Goal: Find specific page/section: Find specific page/section

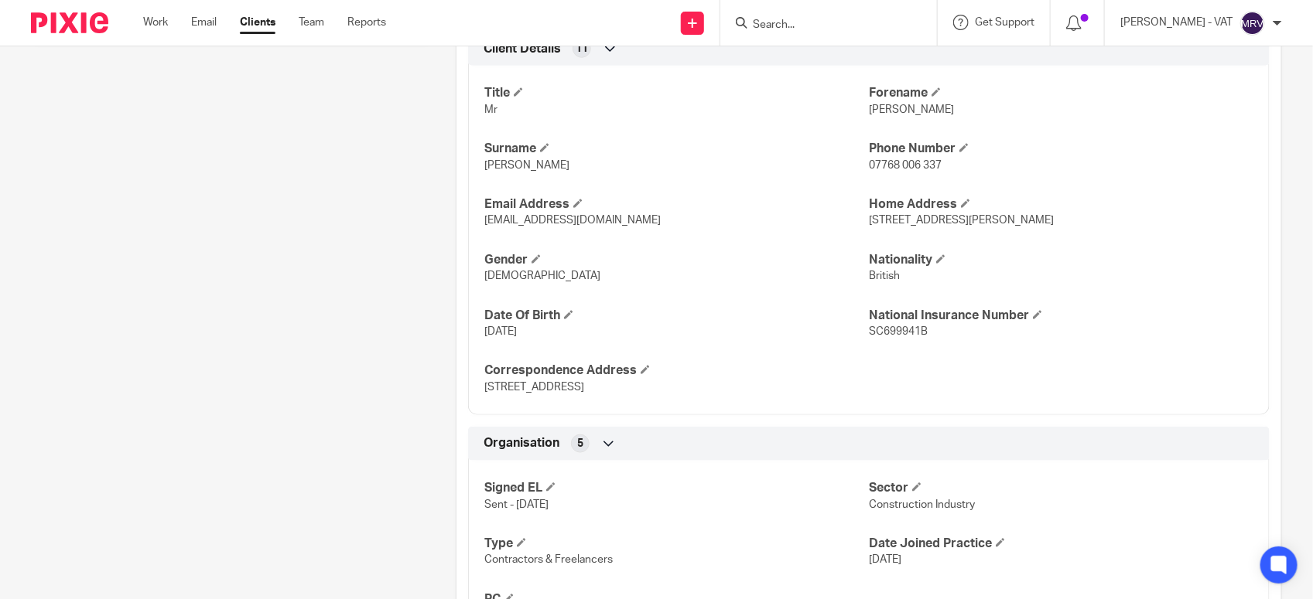
scroll to position [453, 0]
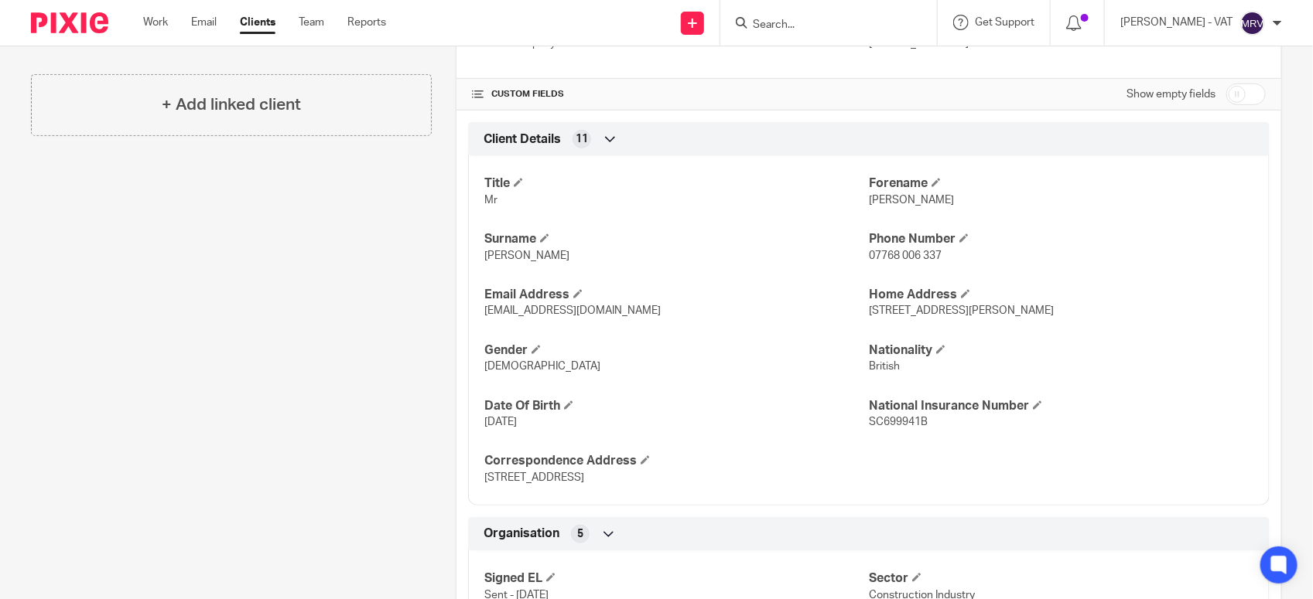
click at [704, 265] on div "Title Mr Forename Sean Surname Graham Phone Number 07768 006 337 Email Address …" at bounding box center [868, 325] width 801 height 361
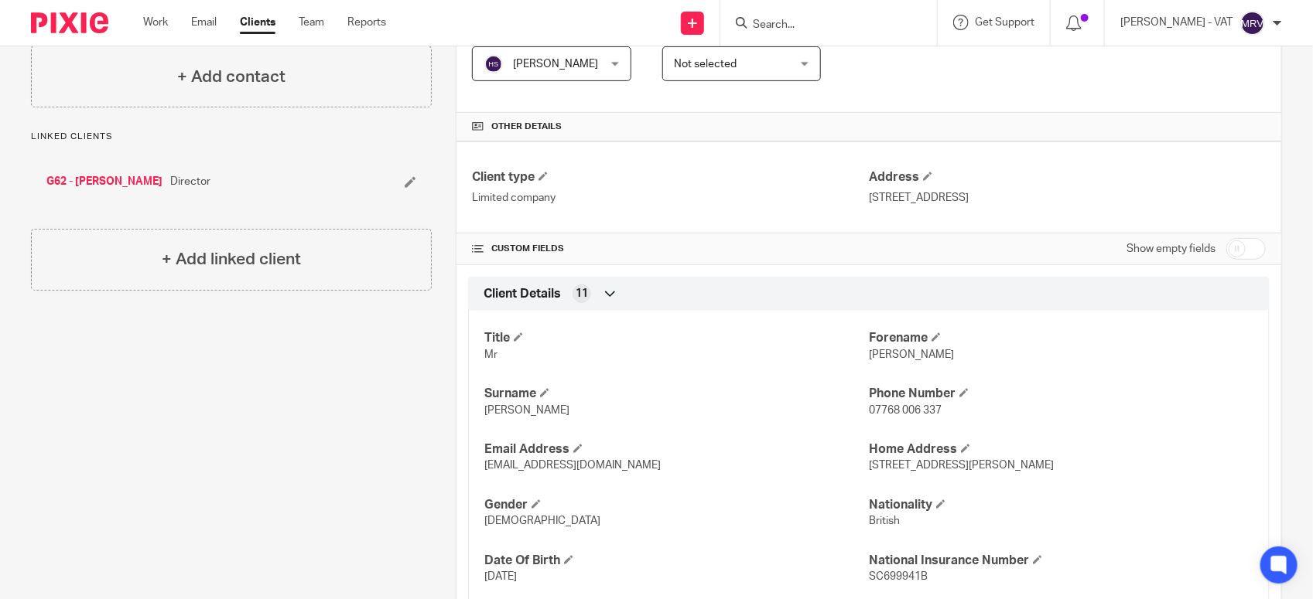
scroll to position [259, 0]
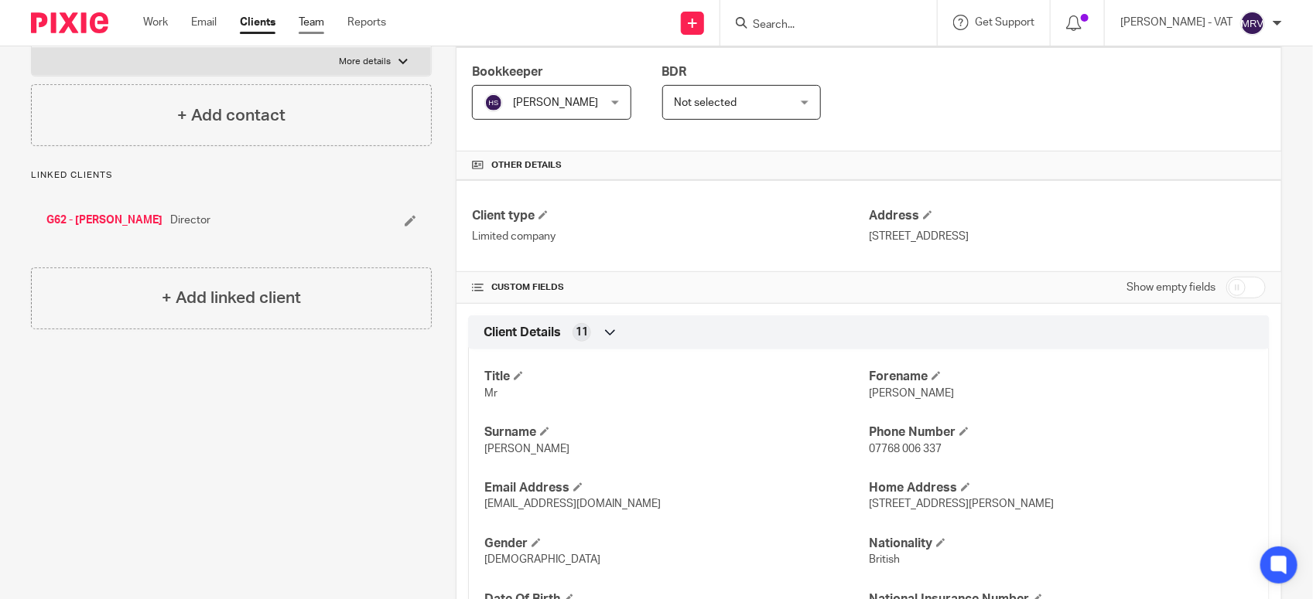
click at [323, 21] on link "Team" at bounding box center [312, 22] width 26 height 15
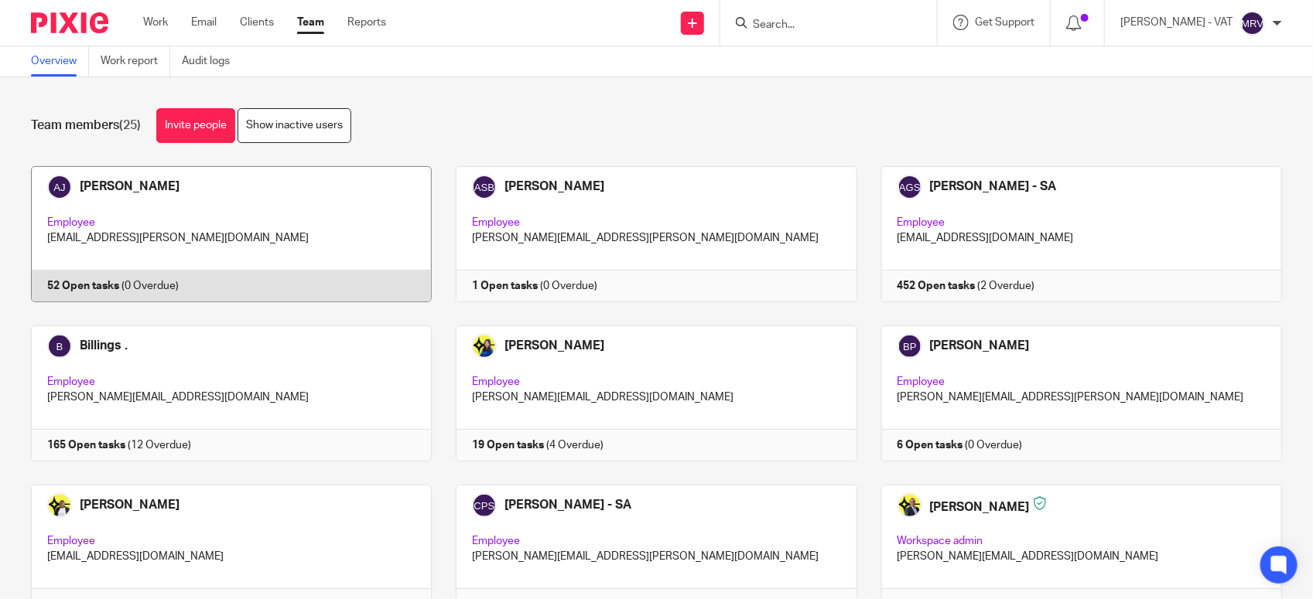
click at [272, 220] on link at bounding box center [219, 234] width 425 height 136
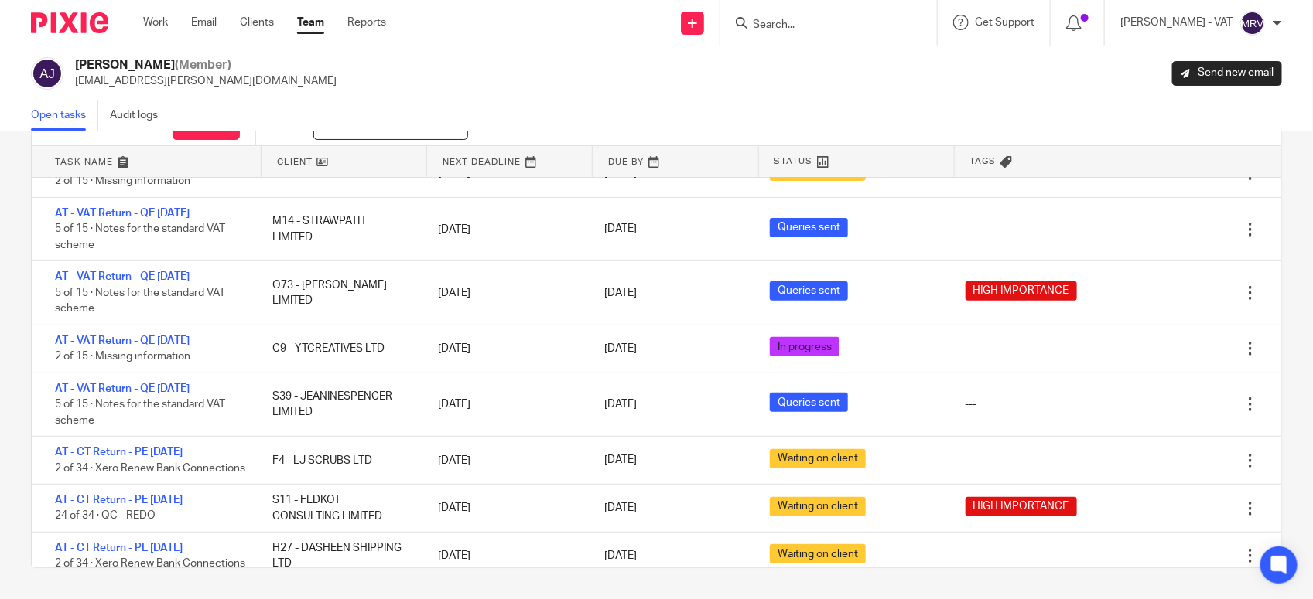
scroll to position [387, 0]
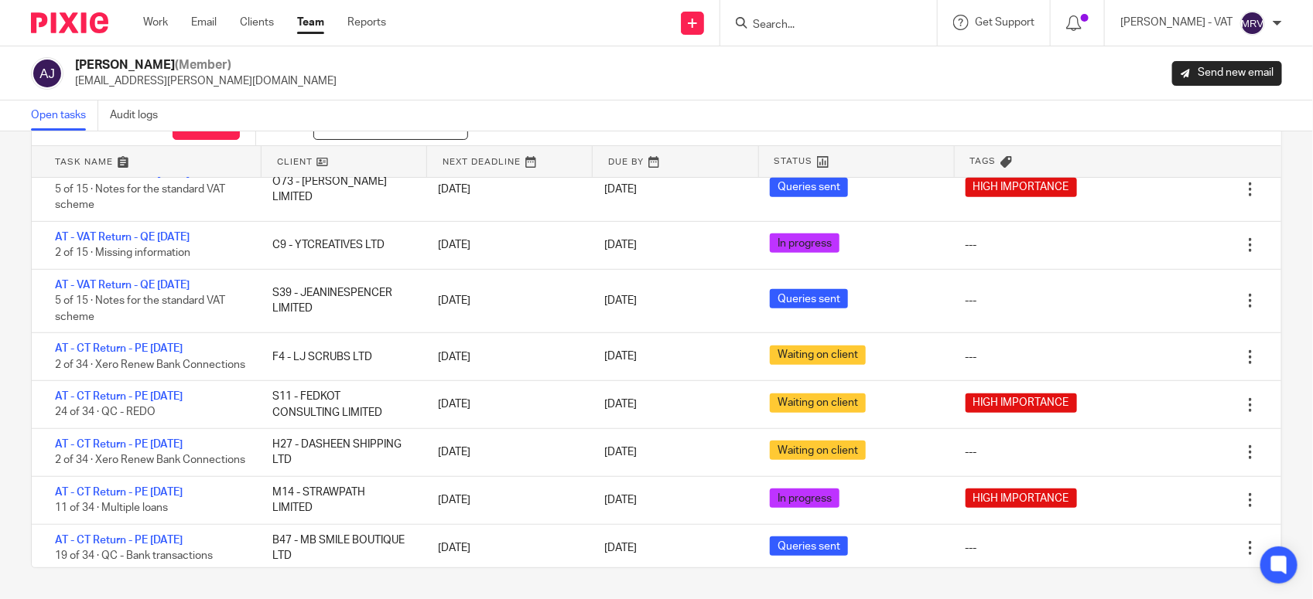
click at [856, 14] on form at bounding box center [833, 22] width 165 height 19
click at [793, 29] on input "Search" at bounding box center [820, 26] width 139 height 14
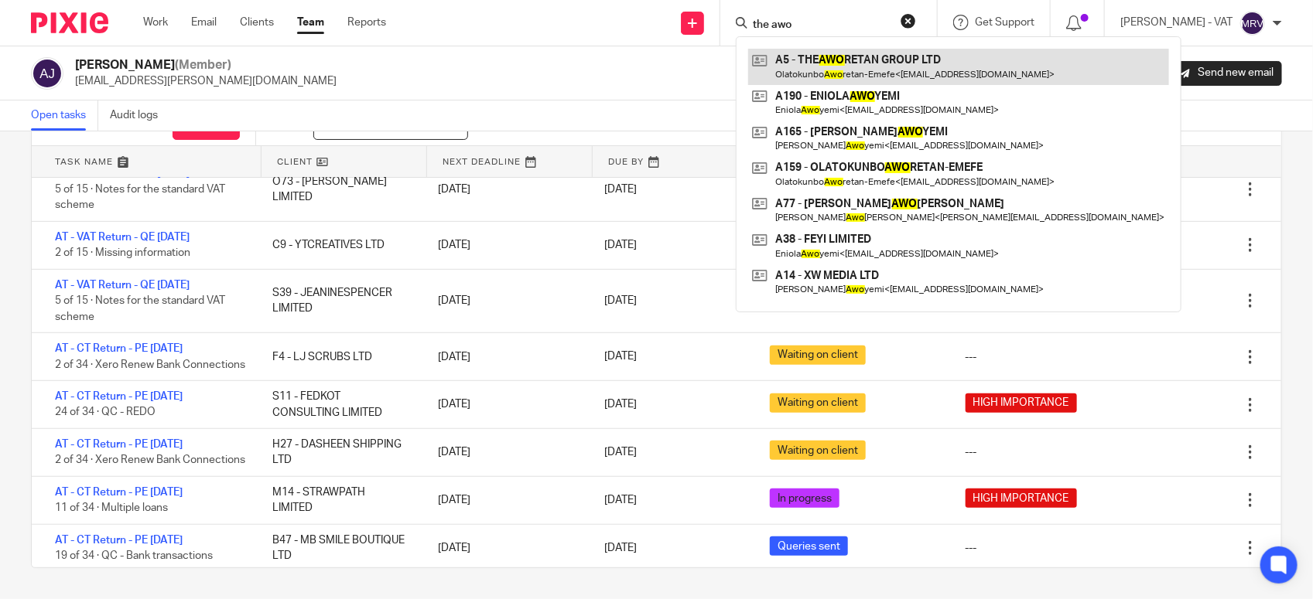
type input "the awo"
click at [822, 49] on link at bounding box center [958, 67] width 421 height 36
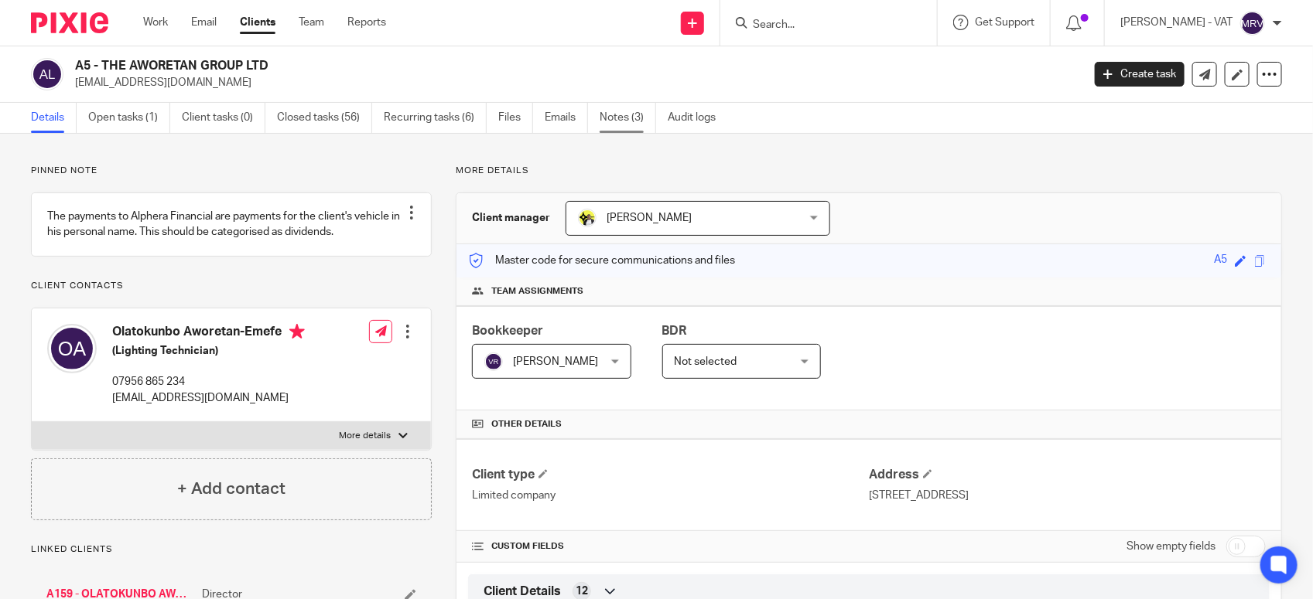
click at [632, 129] on link "Notes (3)" at bounding box center [627, 118] width 56 height 30
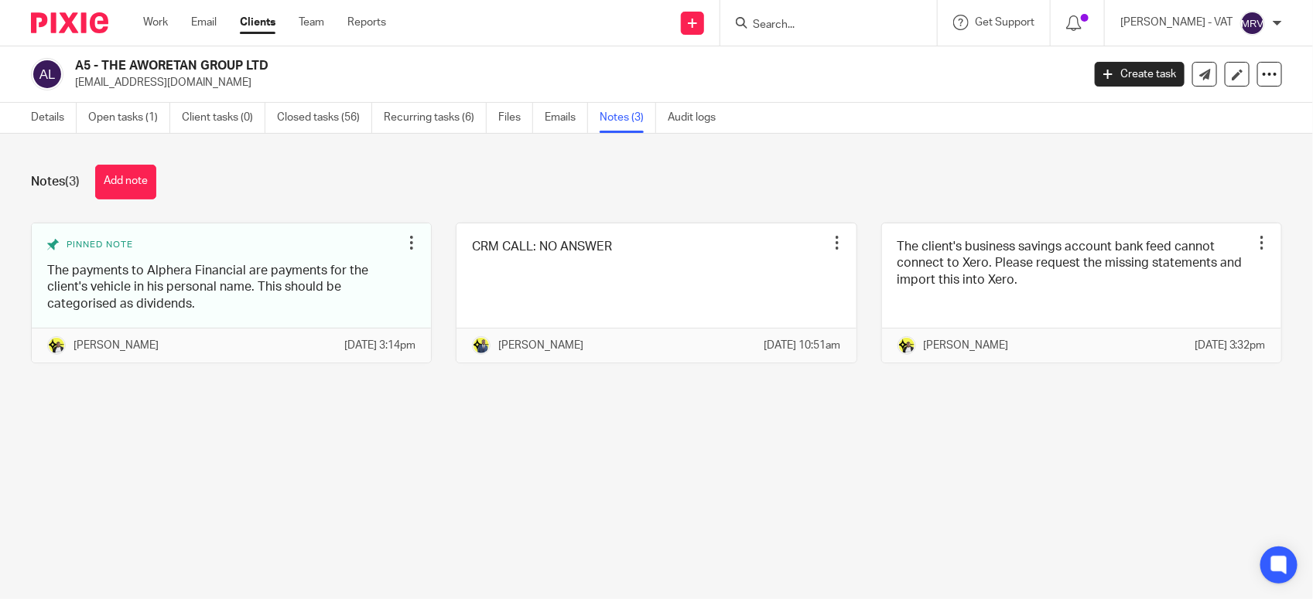
click at [729, 453] on main "A5 - THE AWORETAN GROUP LTD olaaworetan@gmail.com Create task Update from Compa…" at bounding box center [656, 299] width 1313 height 599
click at [675, 460] on main "A5 - THE AWORETAN GROUP LTD olaaworetan@gmail.com Create task Update from Compa…" at bounding box center [656, 299] width 1313 height 599
click at [33, 121] on link "Details" at bounding box center [54, 118] width 46 height 30
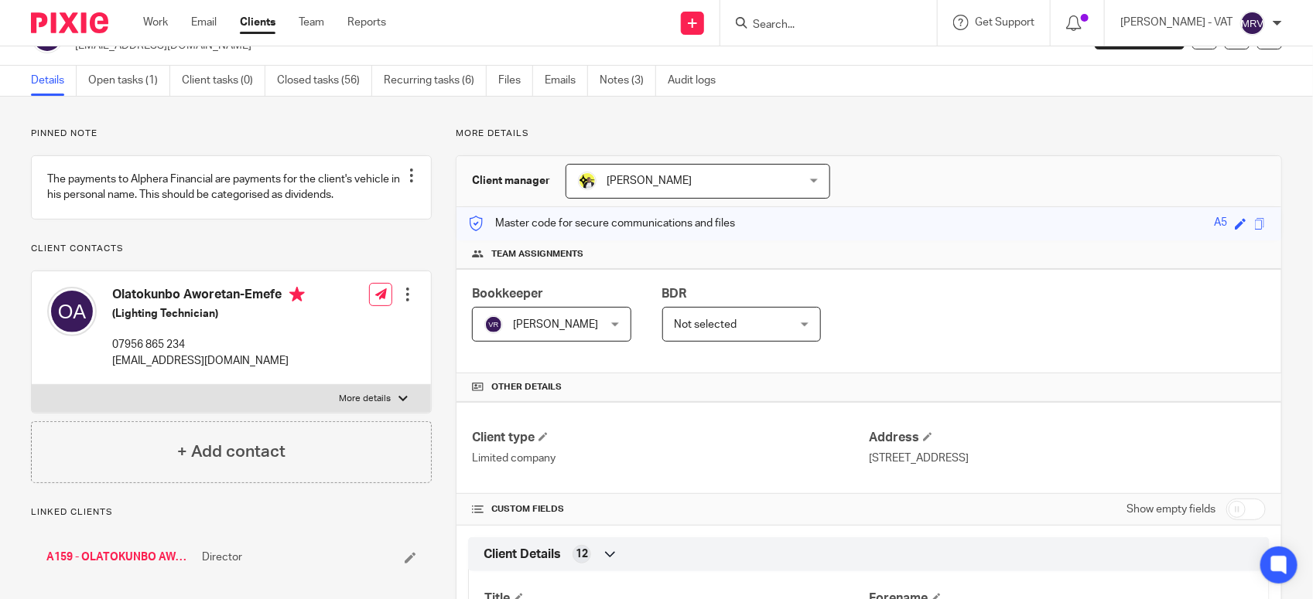
scroll to position [9, 0]
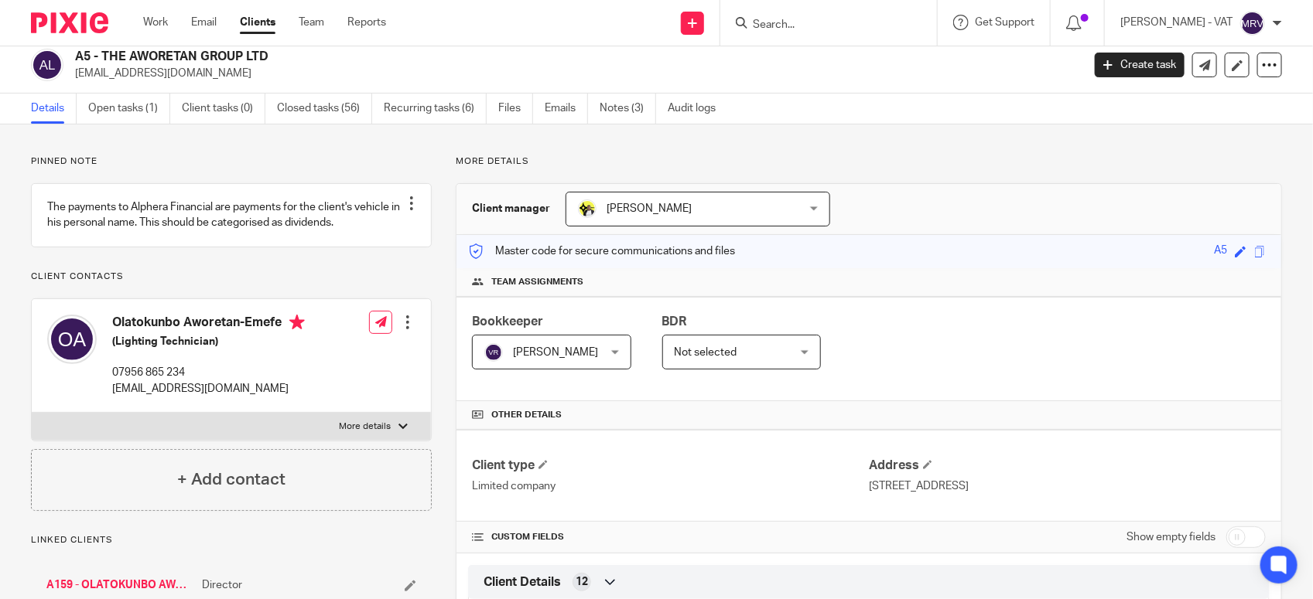
click at [807, 24] on input "Search" at bounding box center [820, 26] width 139 height 14
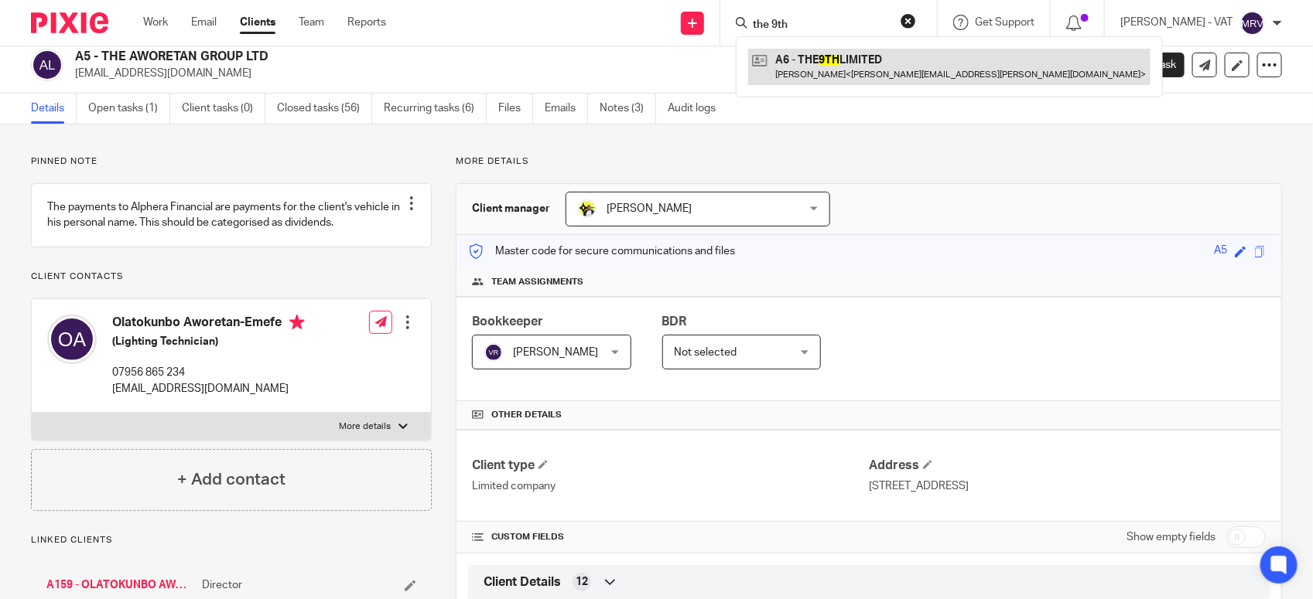
type input "the 9th"
click at [840, 64] on link at bounding box center [949, 67] width 402 height 36
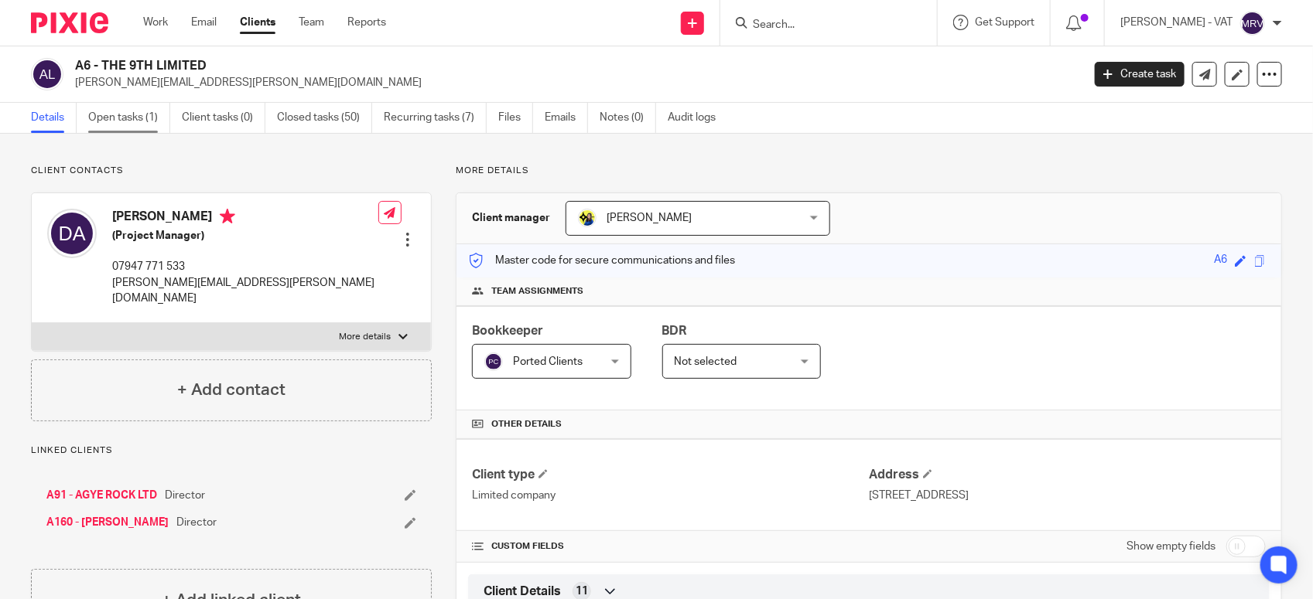
click at [113, 122] on link "Open tasks (1)" at bounding box center [129, 118] width 82 height 30
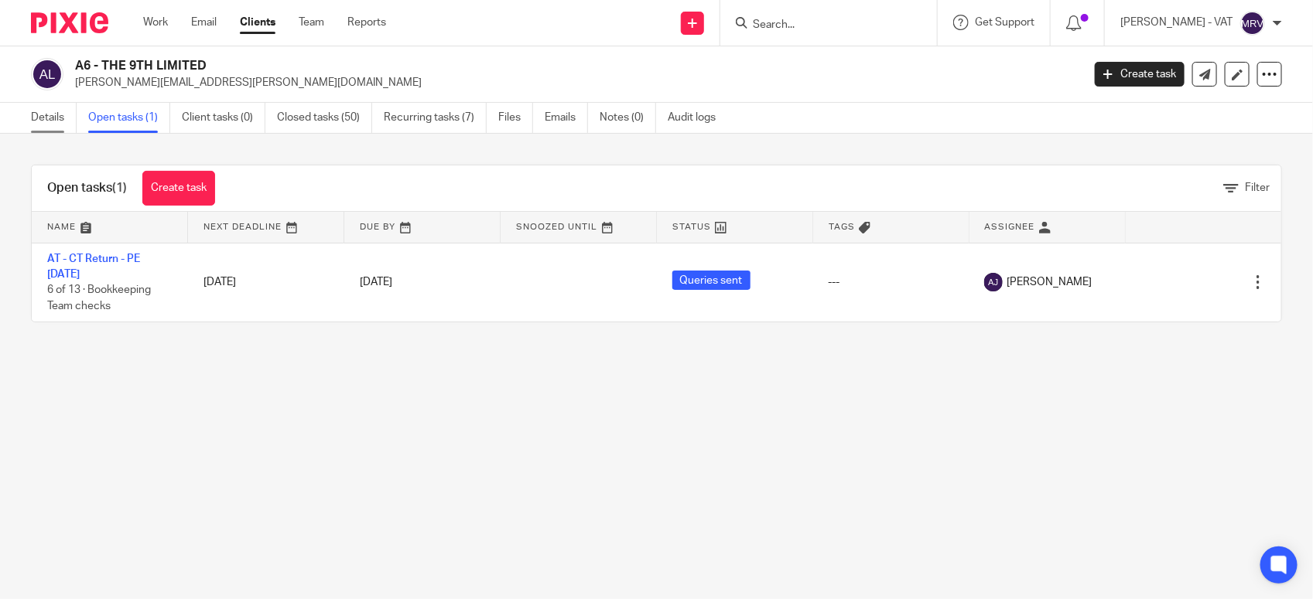
click at [46, 128] on link "Details" at bounding box center [54, 118] width 46 height 30
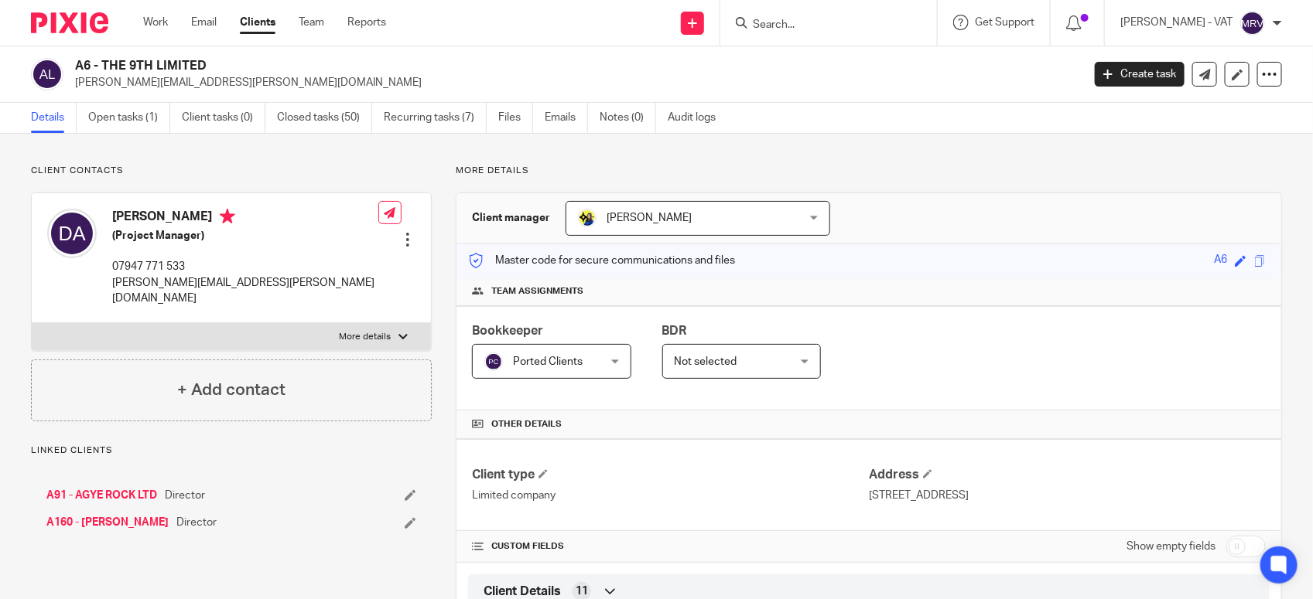
click at [811, 21] on input "Search" at bounding box center [820, 26] width 139 height 14
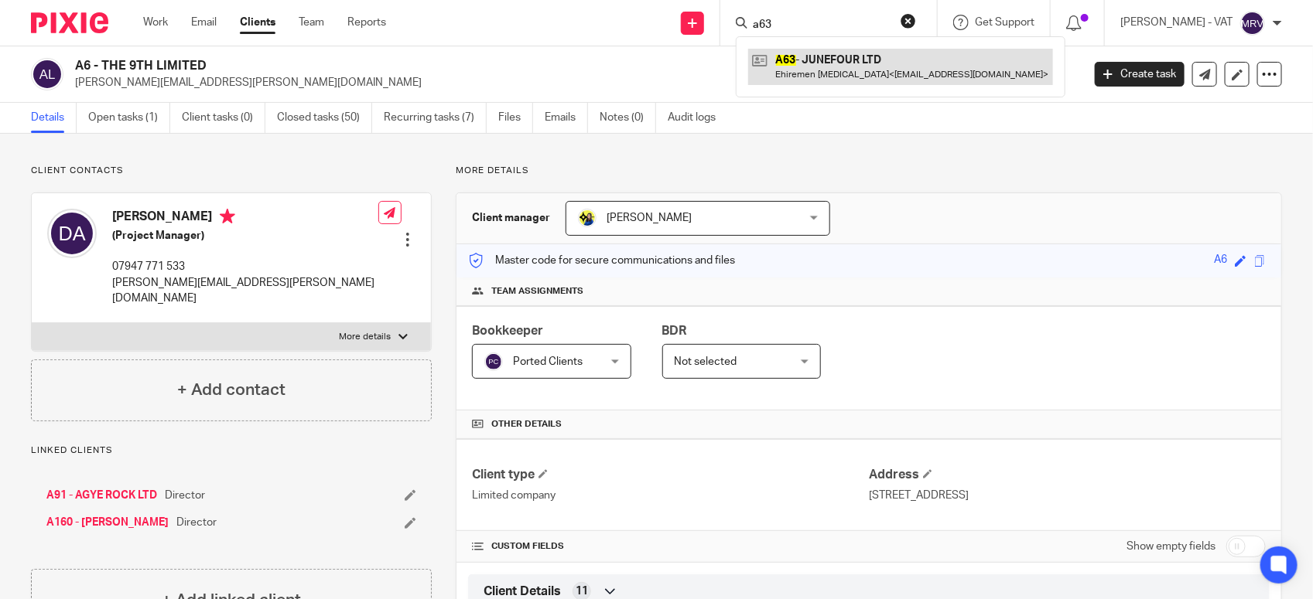
type input "a63"
click at [848, 77] on link at bounding box center [900, 67] width 305 height 36
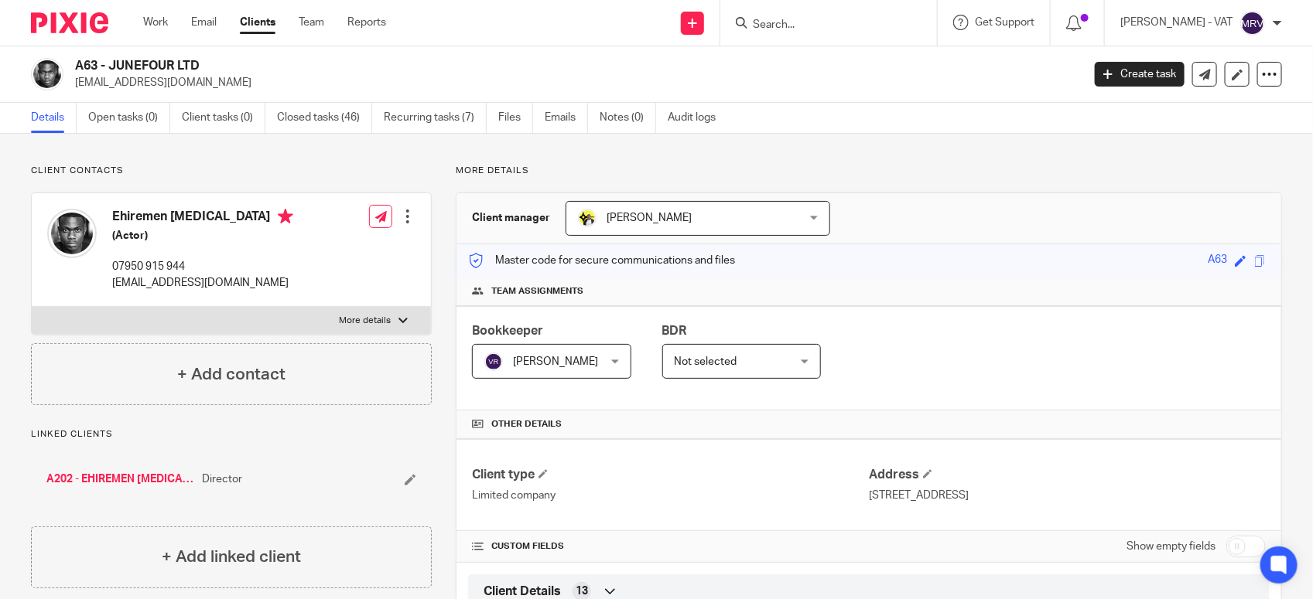
click at [795, 19] on input "Search" at bounding box center [820, 26] width 139 height 14
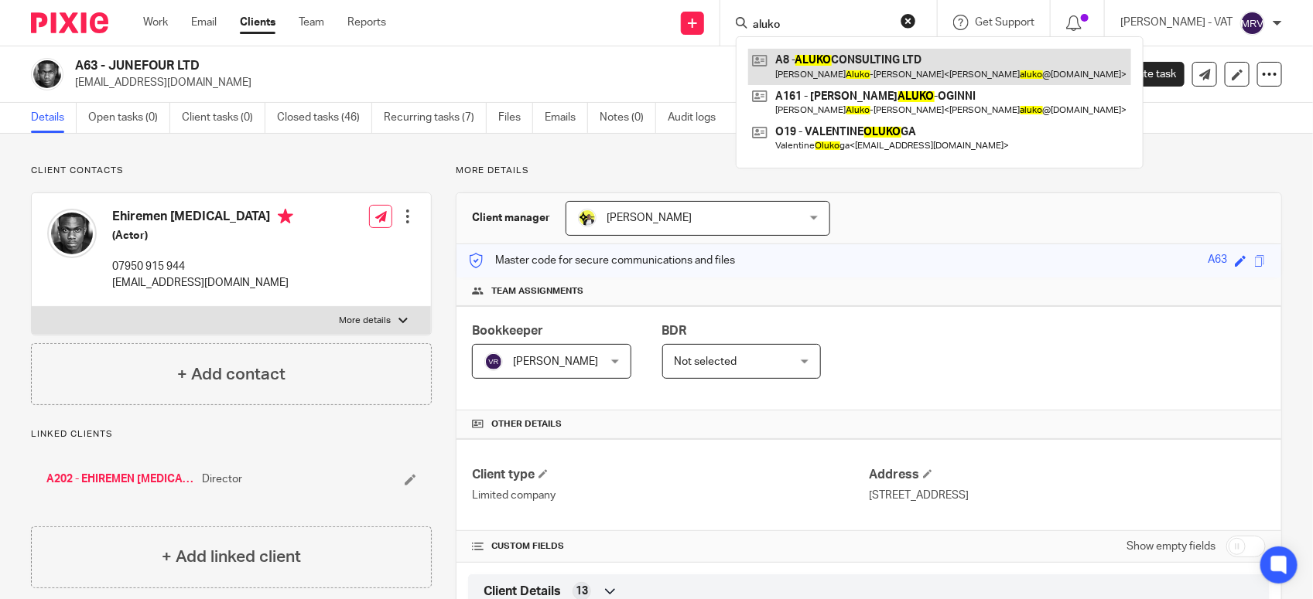
type input "aluko"
click at [845, 79] on link at bounding box center [939, 67] width 383 height 36
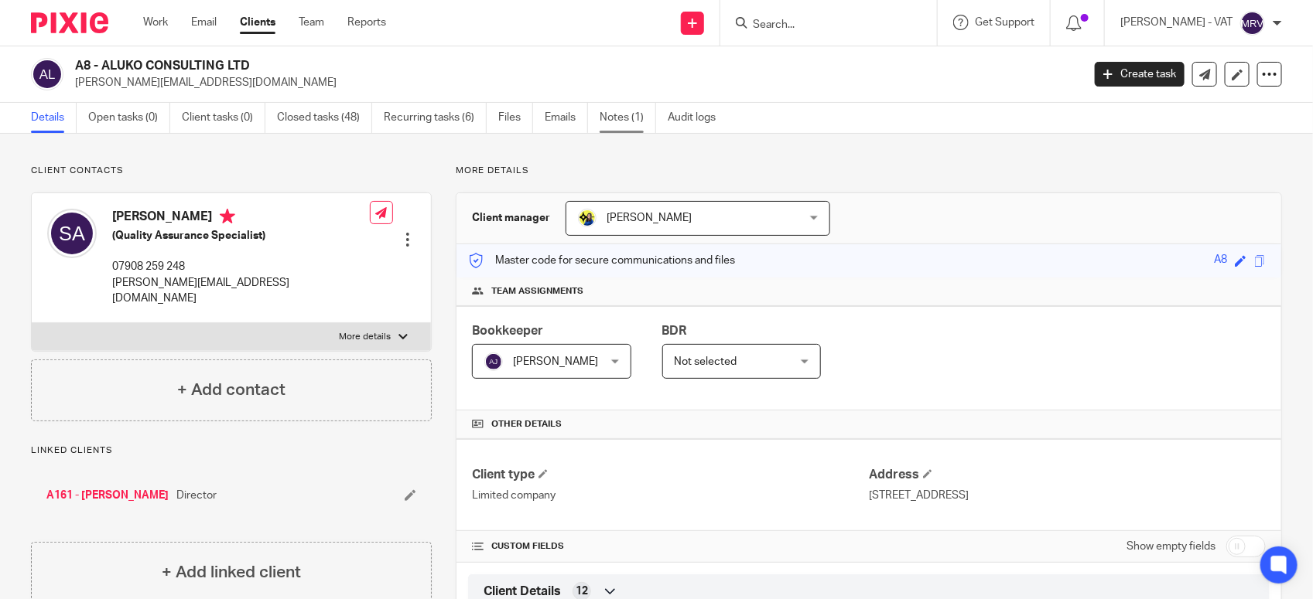
click at [636, 121] on link "Notes (1)" at bounding box center [627, 118] width 56 height 30
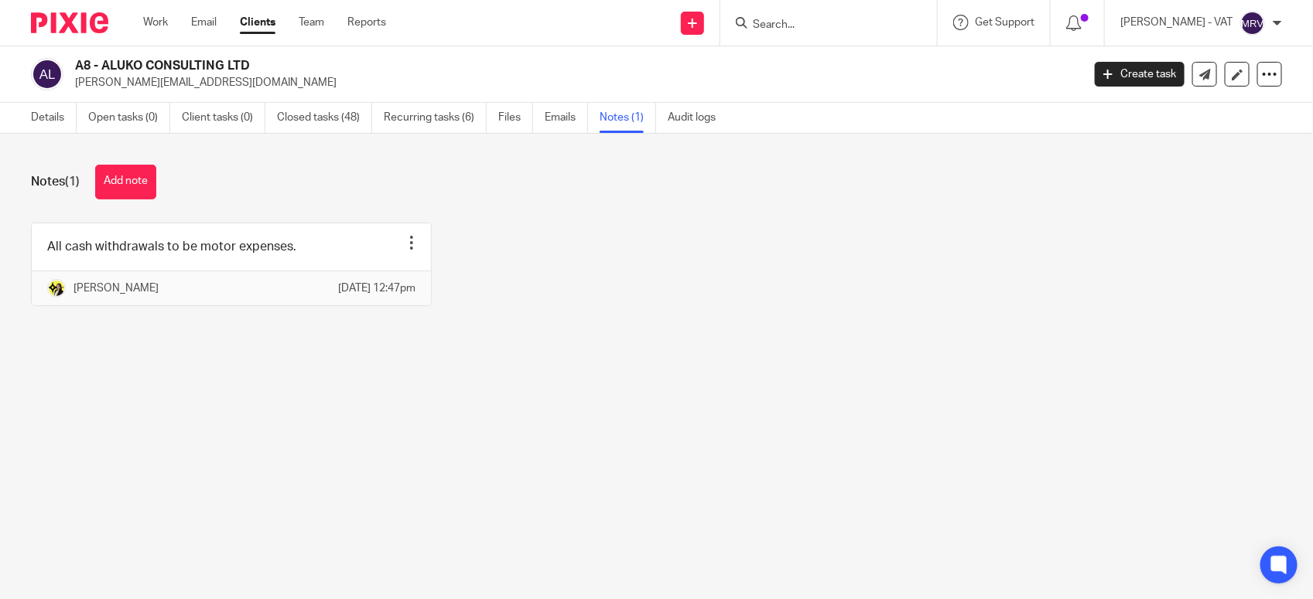
click at [554, 314] on div "All cash withdrawals to be motor expenses. Pin note Edit note Delete note [PERS…" at bounding box center [644, 276] width 1275 height 107
click at [43, 117] on link "Details" at bounding box center [54, 118] width 46 height 30
